Goal: Information Seeking & Learning: Learn about a topic

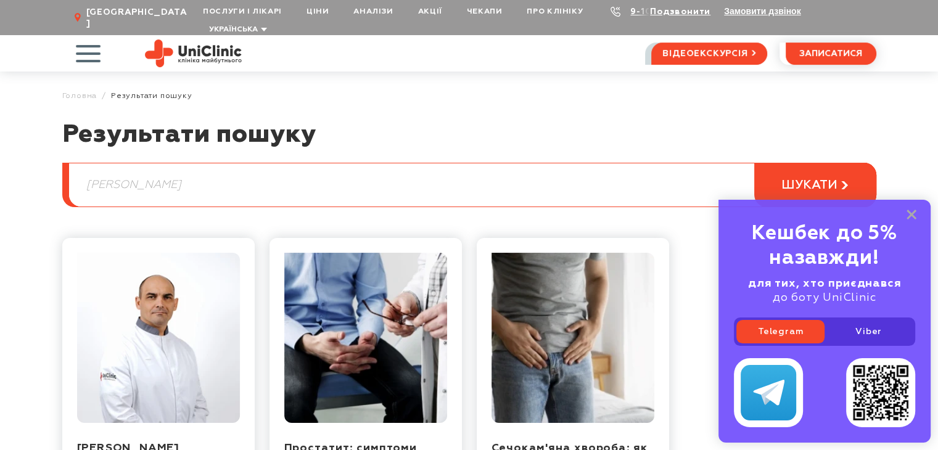
drag, startPoint x: 185, startPoint y: 165, endPoint x: 0, endPoint y: 183, distance: 185.9
click at [0, 183] on article "Результати пошуку Сагань шукати Сагань Олексій Степанович Лікар-уролог, лікар-о…" at bounding box center [469, 364] width 938 height 488
type input "мамопластика"
click at [754, 163] on button "шукати" at bounding box center [815, 185] width 122 height 44
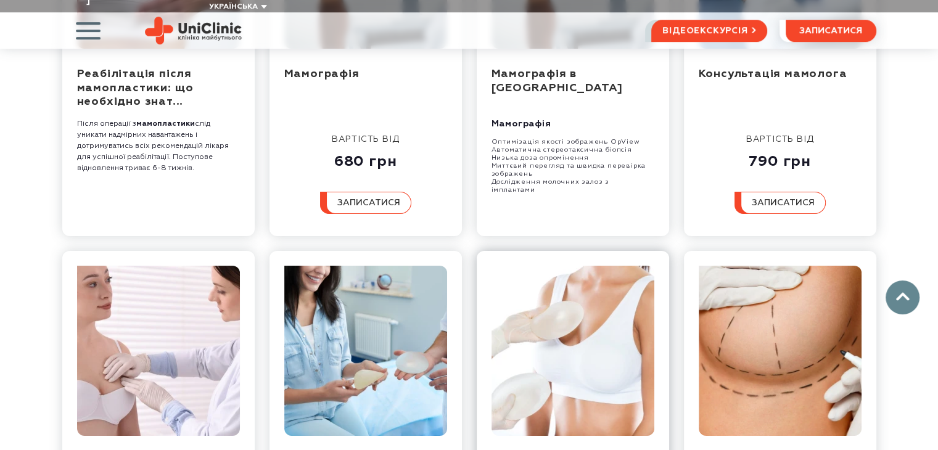
scroll to position [494, 0]
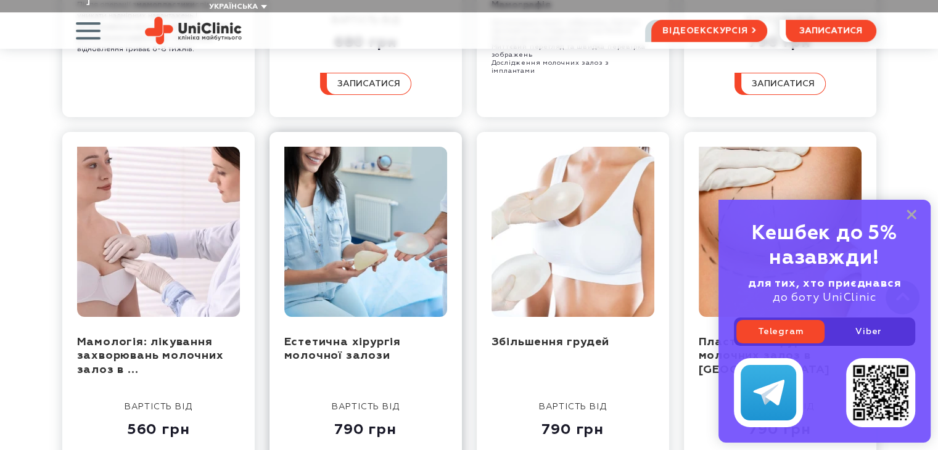
click at [366, 229] on img at bounding box center [365, 232] width 163 height 170
click at [915, 213] on icon at bounding box center [912, 215] width 10 height 10
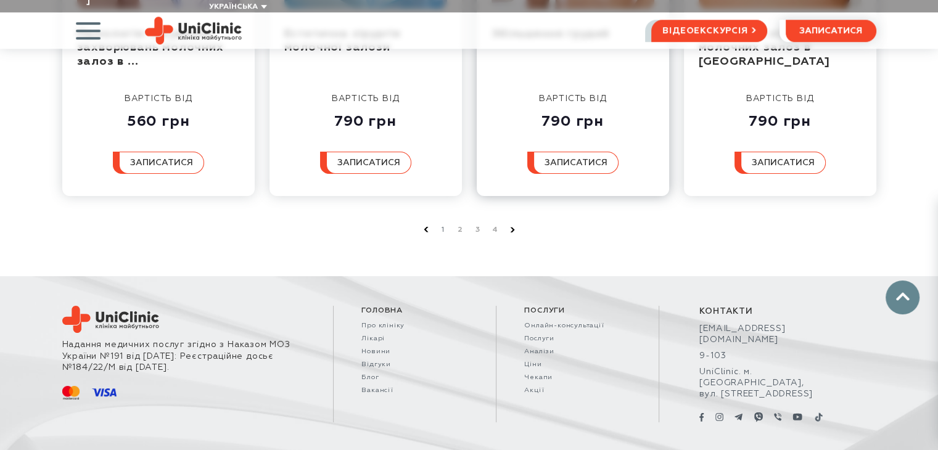
scroll to position [550, 0]
